Goal: Task Accomplishment & Management: Manage account settings

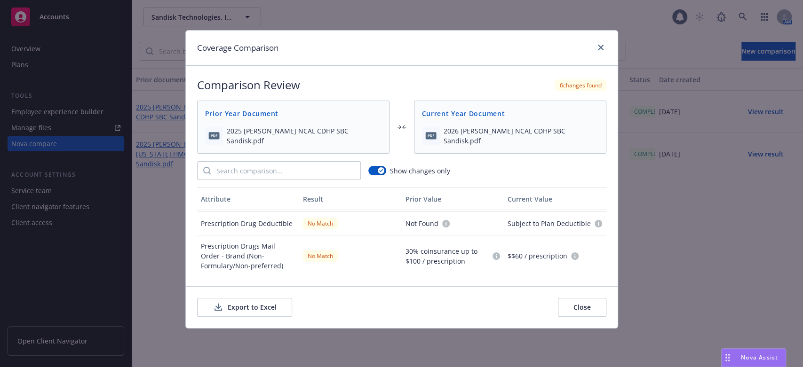
scroll to position [101, 0]
click at [583, 308] on button "Close" at bounding box center [582, 307] width 48 height 19
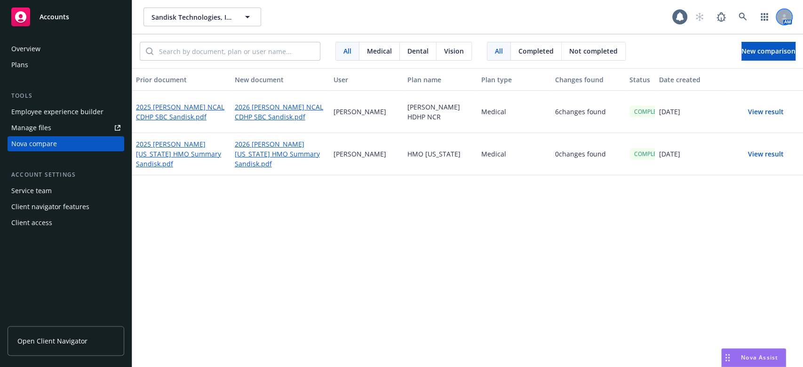
click at [785, 16] on icon at bounding box center [784, 15] width 3 height 3
click at [725, 44] on link "Log out" at bounding box center [745, 42] width 94 height 19
